Goal: Task Accomplishment & Management: Use online tool/utility

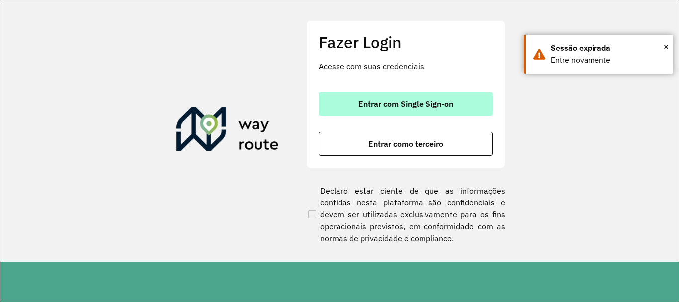
click at [392, 106] on span "Entrar com Single Sign-on" at bounding box center [406, 104] width 95 height 8
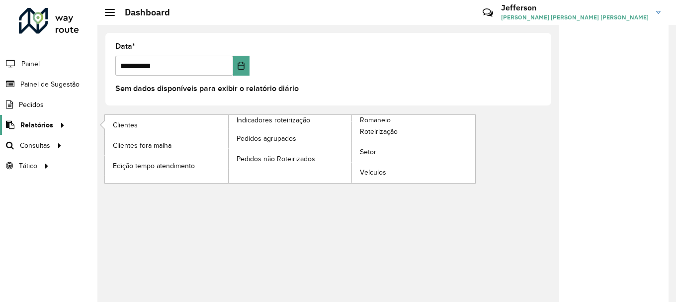
click at [53, 124] on div at bounding box center [60, 125] width 15 height 10
click at [126, 121] on span "Clientes" at bounding box center [126, 125] width 27 height 10
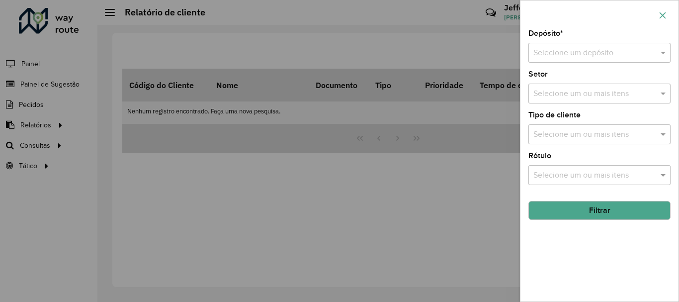
click at [666, 16] on icon "button" at bounding box center [663, 15] width 8 height 8
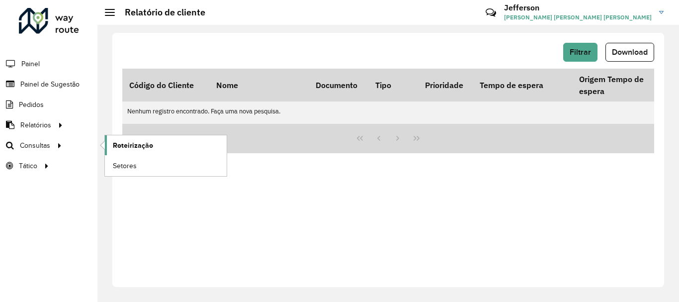
click at [137, 145] on span "Roteirização" at bounding box center [133, 145] width 40 height 10
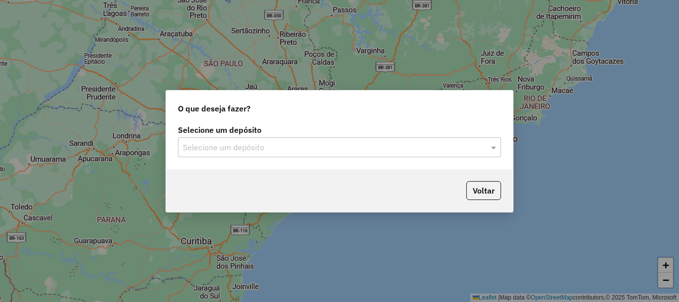
click at [364, 150] on input "text" at bounding box center [329, 148] width 293 height 12
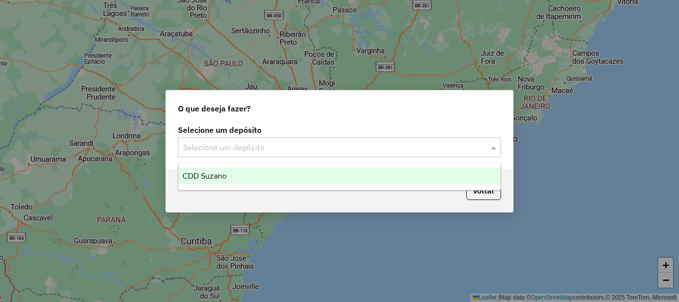
click at [272, 181] on div "CDD Suzano" at bounding box center [340, 176] width 322 height 17
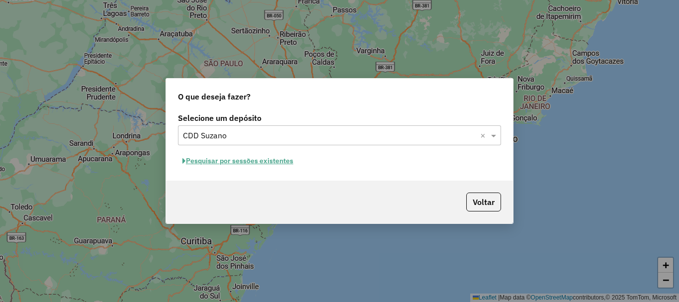
click at [257, 160] on button "Pesquisar por sessões existentes" at bounding box center [238, 160] width 120 height 15
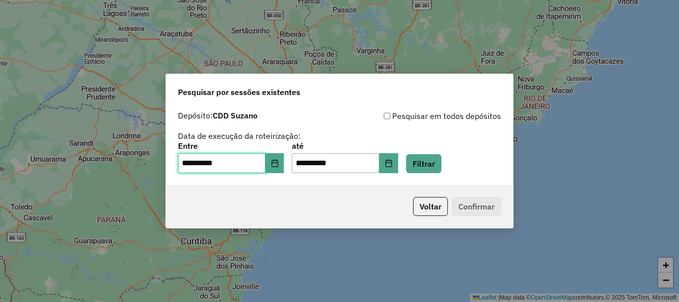
click at [266, 168] on input "**********" at bounding box center [222, 163] width 88 height 20
click at [280, 169] on button "Choose Date" at bounding box center [275, 163] width 19 height 20
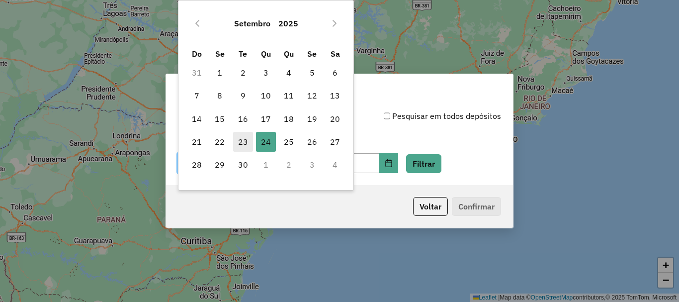
click at [240, 144] on span "23" at bounding box center [243, 142] width 20 height 20
type input "**********"
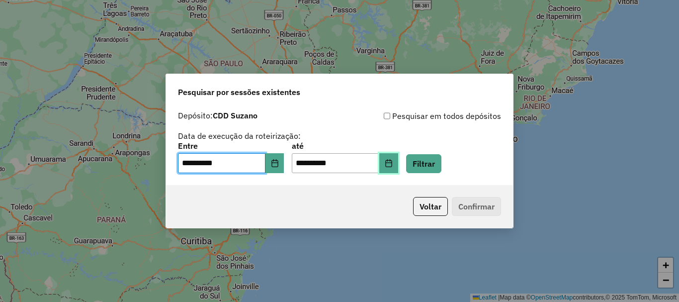
click at [392, 161] on icon "Choose Date" at bounding box center [388, 163] width 6 height 8
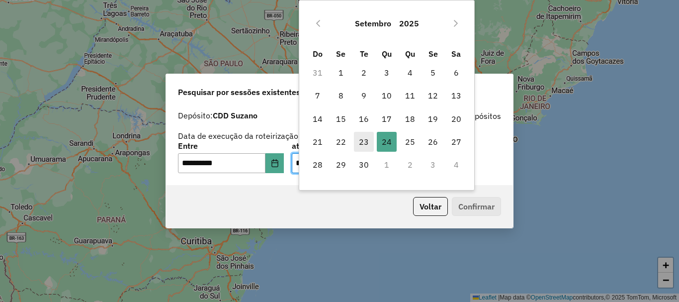
click at [368, 143] on span "23" at bounding box center [364, 142] width 20 height 20
type input "**********"
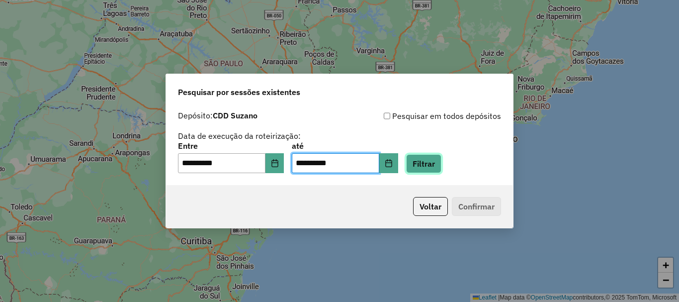
click at [441, 167] on button "Filtrar" at bounding box center [423, 163] width 35 height 19
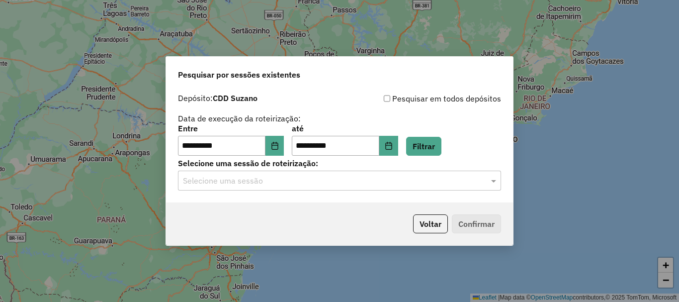
drag, startPoint x: 333, startPoint y: 180, endPoint x: 334, endPoint y: 186, distance: 6.5
click at [334, 180] on input "text" at bounding box center [329, 181] width 293 height 12
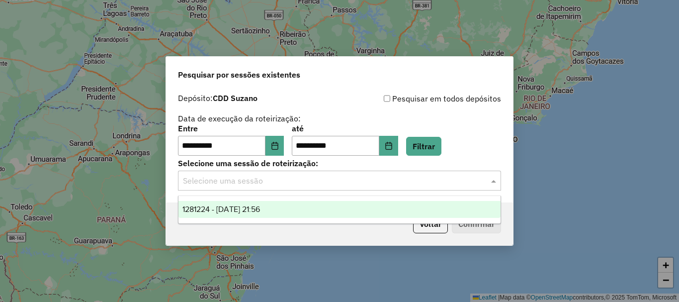
click at [354, 202] on div "1281224 - 23/09/2025 21:56" at bounding box center [340, 209] width 322 height 17
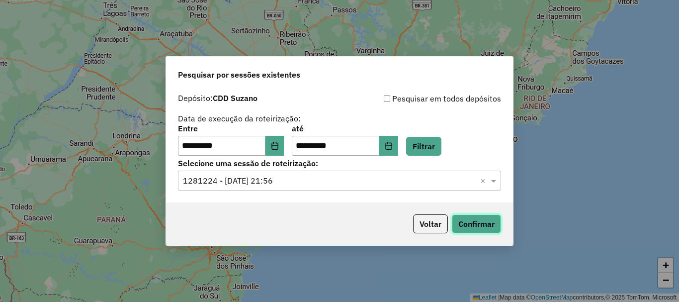
click at [485, 222] on button "Confirmar" at bounding box center [476, 223] width 49 height 19
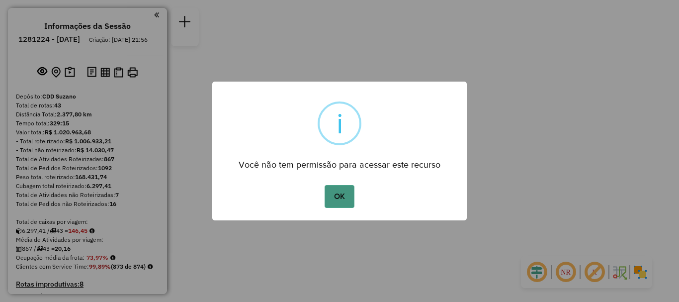
click at [339, 194] on button "OK" at bounding box center [339, 196] width 29 height 23
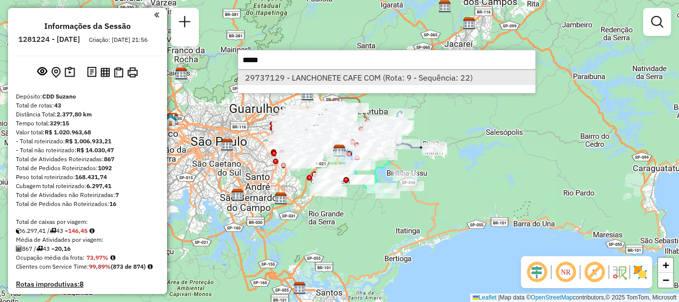
type input "*****"
click at [368, 73] on li "29737129 - LANCHONETE CAFE COM (Rota: 9 - Sequência: 22)" at bounding box center [386, 77] width 297 height 15
select select "**********"
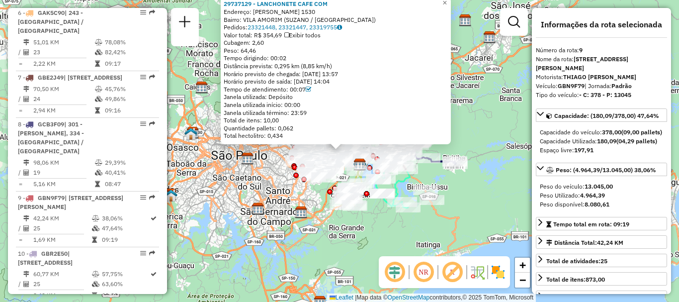
scroll to position [875, 0]
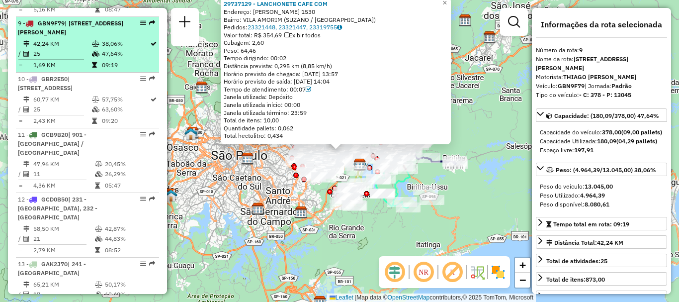
click at [136, 20] on div at bounding box center [140, 23] width 30 height 6
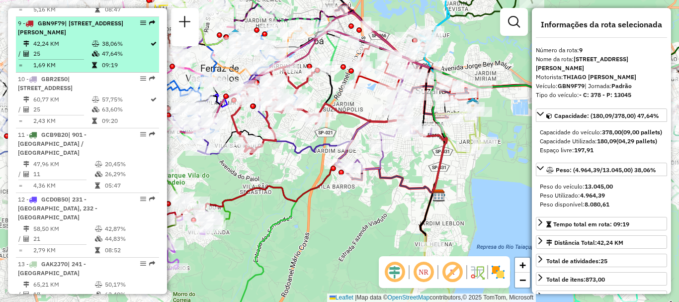
click at [144, 20] on div at bounding box center [140, 23] width 30 height 6
click at [141, 20] on em at bounding box center [143, 23] width 6 height 6
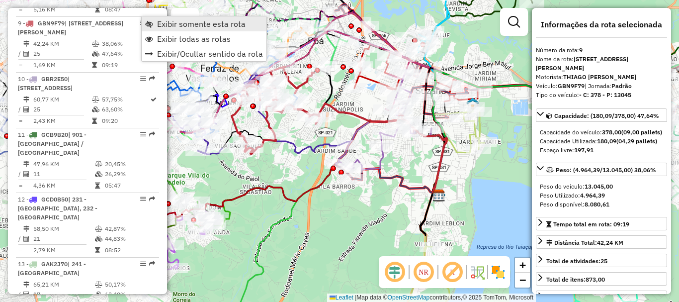
click at [162, 22] on span "Exibir somente esta rota" at bounding box center [201, 24] width 89 height 8
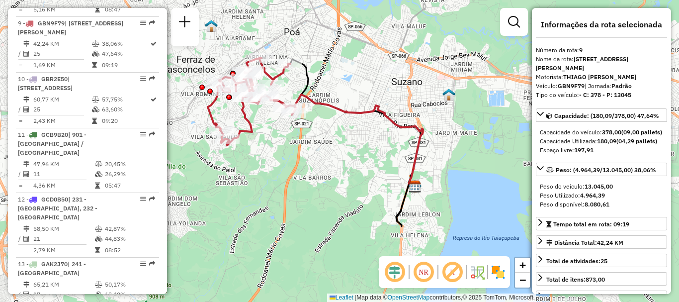
drag, startPoint x: 365, startPoint y: 161, endPoint x: 341, endPoint y: 152, distance: 25.5
click at [341, 152] on div "Janela de atendimento Grade de atendimento Capacidade Transportadoras Veículos …" at bounding box center [339, 151] width 679 height 302
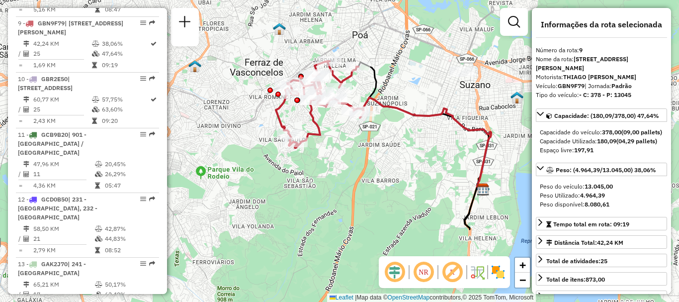
drag, startPoint x: 289, startPoint y: 151, endPoint x: 358, endPoint y: 154, distance: 68.2
click at [358, 154] on div "Janela de atendimento Grade de atendimento Capacidade Transportadoras Veículos …" at bounding box center [339, 151] width 679 height 302
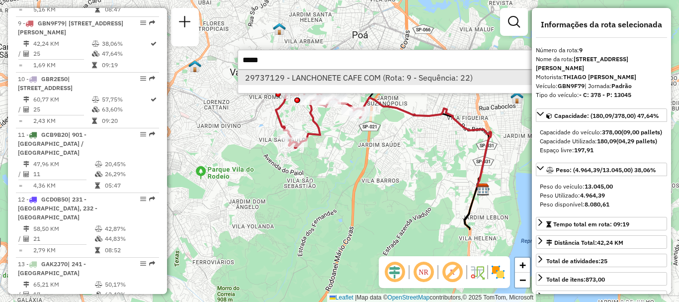
type input "*****"
click at [317, 82] on li "29737129 - LANCHONETE CAFE COM (Rota: 9 - Sequência: 22)" at bounding box center [386, 77] width 297 height 15
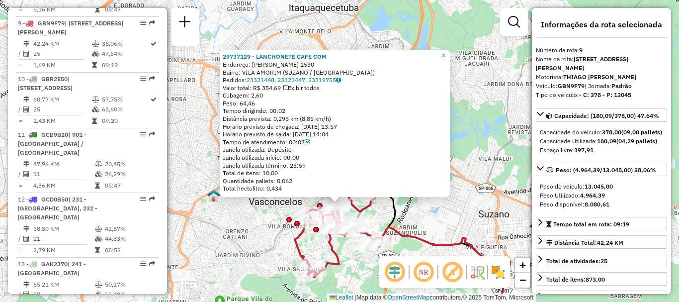
drag, startPoint x: 405, startPoint y: 166, endPoint x: 404, endPoint y: 218, distance: 52.7
click at [404, 218] on div "29737129 - LANCHONETE CAFE COM Endereço: [PERSON_NAME] 1530 Bairro: [GEOGRAPHIC…" at bounding box center [339, 151] width 679 height 302
